Goal: Task Accomplishment & Management: Use online tool/utility

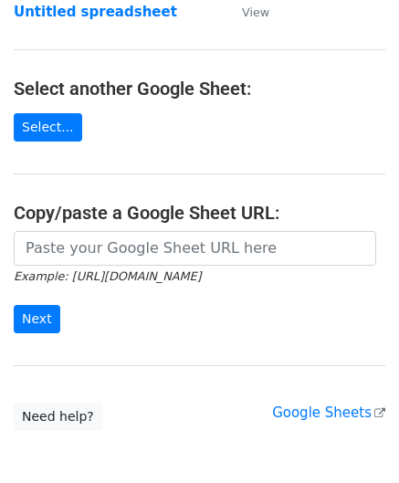
scroll to position [183, 0]
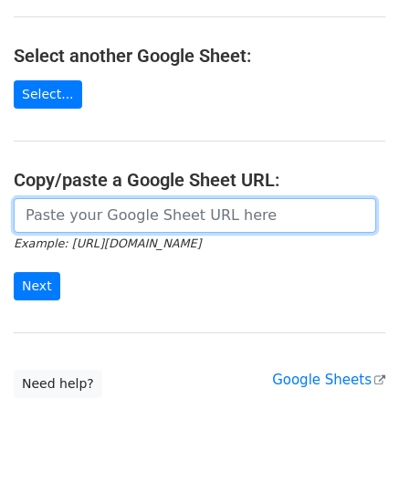
click at [87, 212] on input "url" at bounding box center [195, 215] width 363 height 35
paste input "[URL][DOMAIN_NAME]"
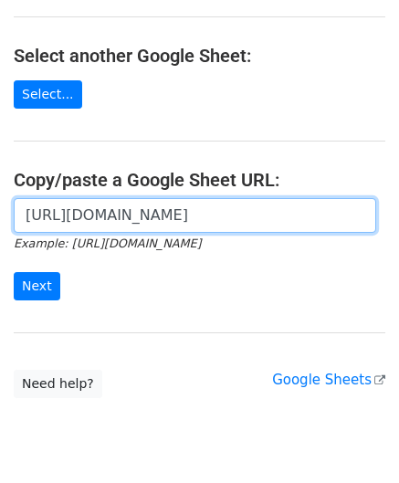
scroll to position [0, 387]
type input "[URL][DOMAIN_NAME]"
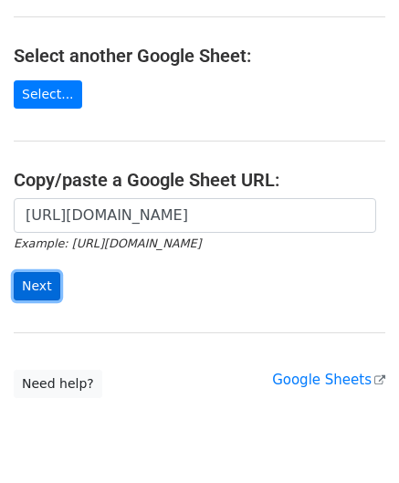
click at [33, 272] on input "Next" at bounding box center [37, 286] width 47 height 28
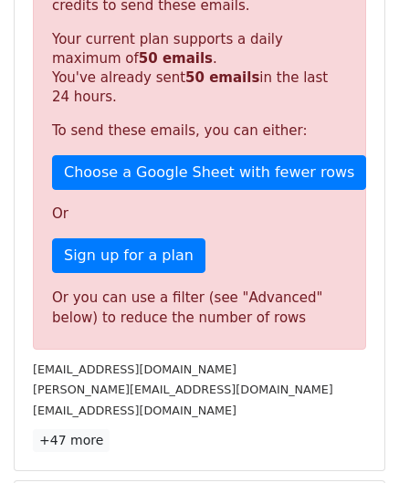
scroll to position [563, 0]
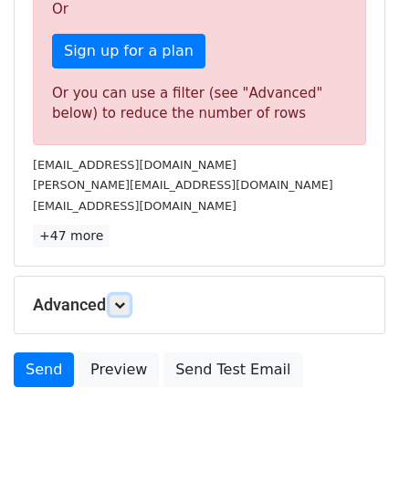
drag, startPoint x: 122, startPoint y: 298, endPoint x: 135, endPoint y: 304, distance: 14.3
click at [122, 300] on icon at bounding box center [119, 305] width 11 height 11
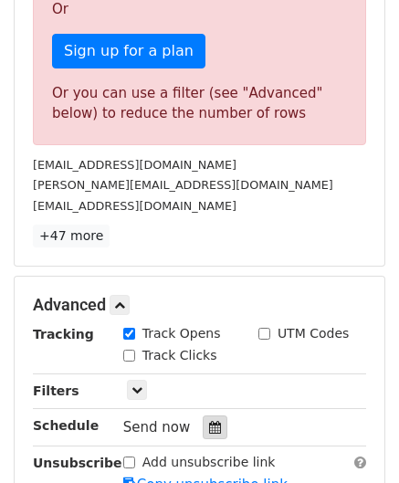
click at [209, 421] on icon at bounding box center [215, 427] width 12 height 13
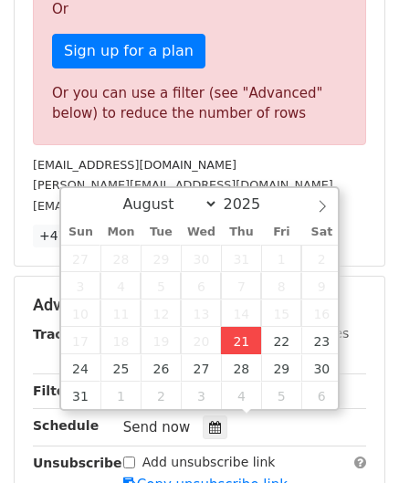
type input "[DATE] 12:00"
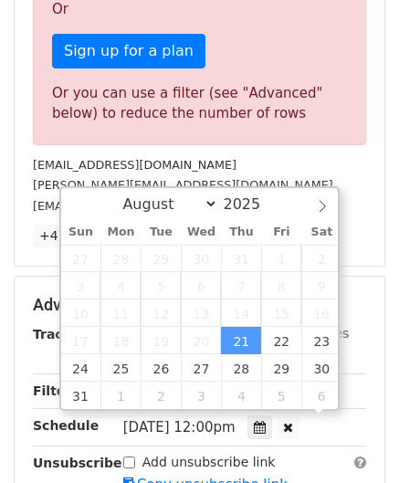
scroll to position [0, 0]
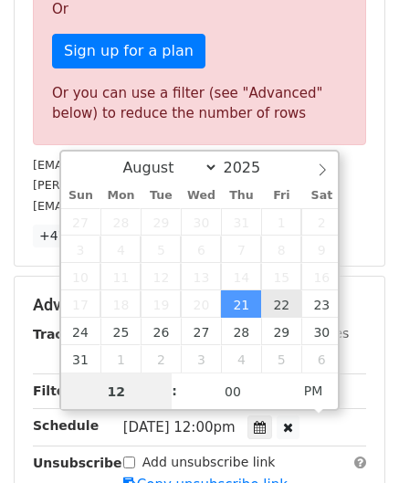
paste input "7"
type input "7"
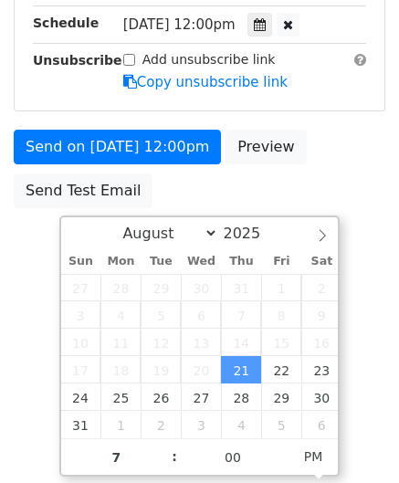
type input "[DATE] 19:00"
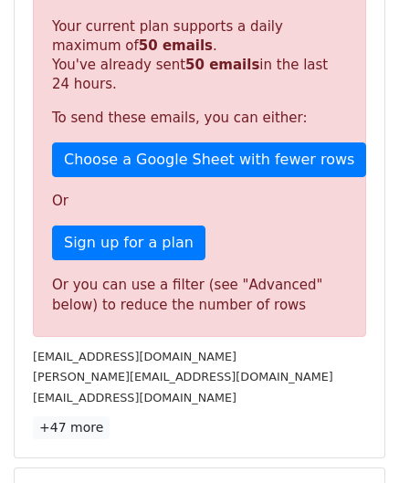
scroll to position [837, 0]
